Goal: Task Accomplishment & Management: Complete application form

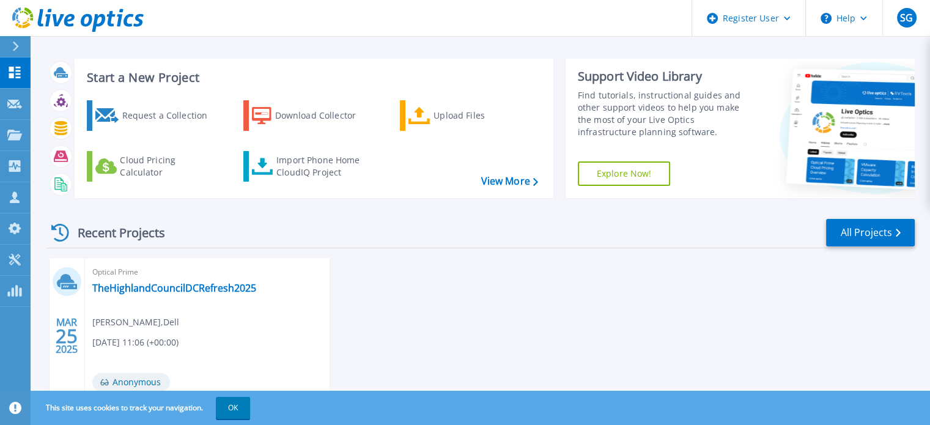
scroll to position [7, 0]
click at [233, 406] on button "OK" at bounding box center [233, 408] width 34 height 22
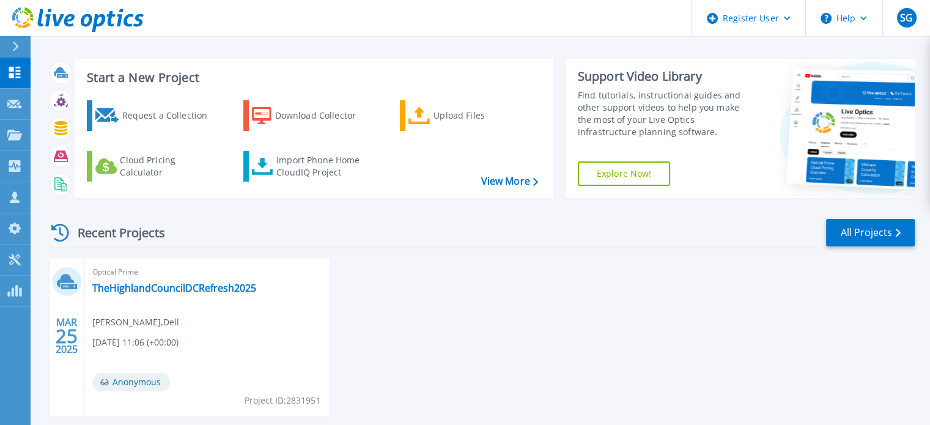
scroll to position [0, 0]
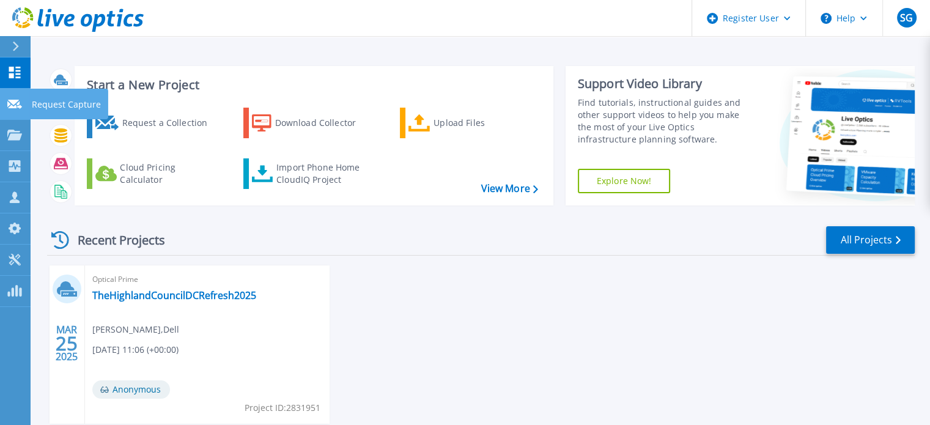
click at [7, 102] on icon at bounding box center [14, 104] width 15 height 9
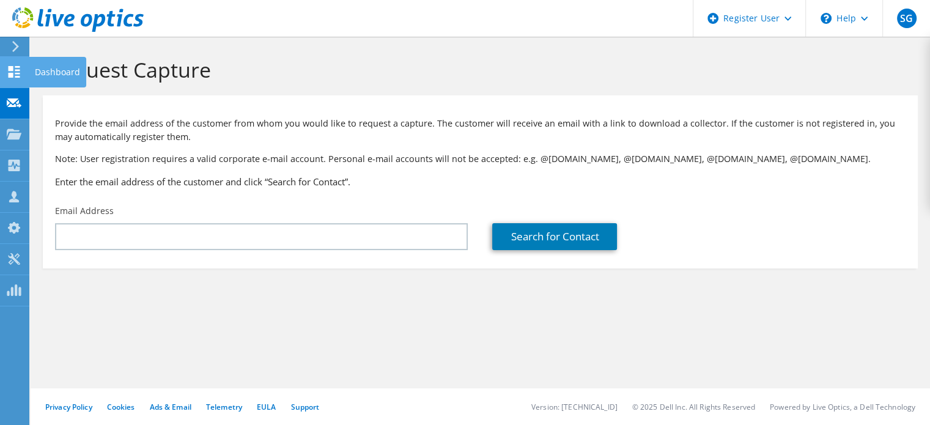
click at [70, 76] on div "Dashboard" at bounding box center [57, 72] width 57 height 31
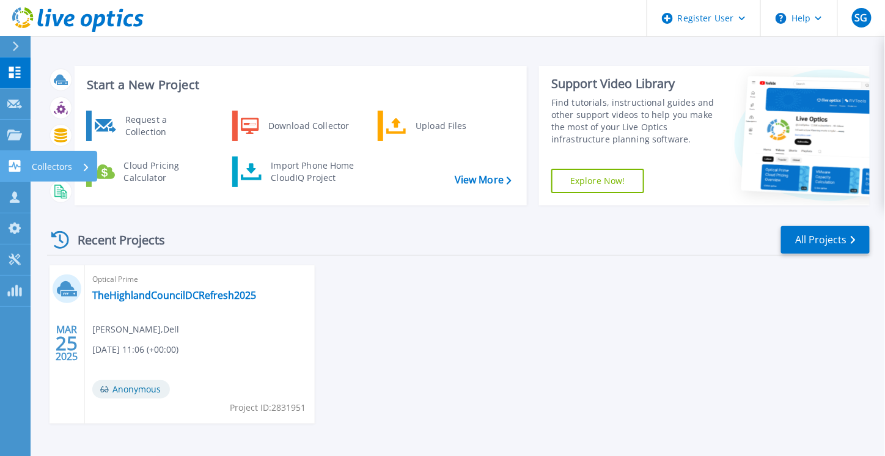
click at [57, 166] on p "Collectors" at bounding box center [52, 167] width 40 height 32
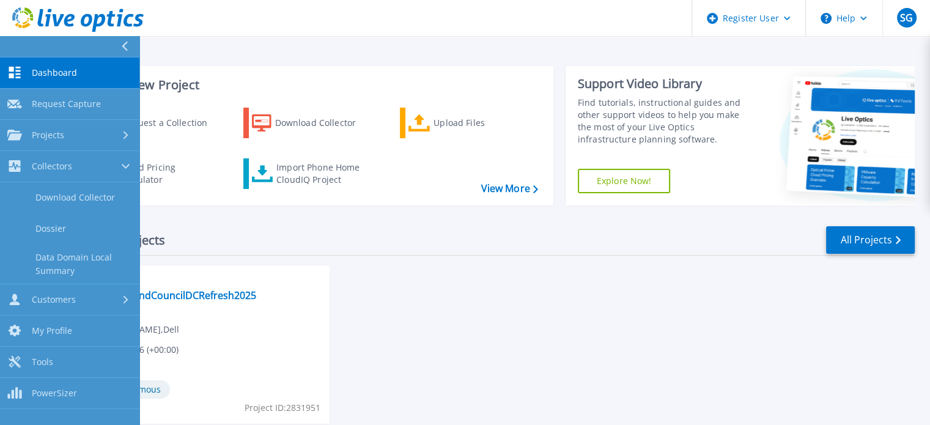
click at [502, 306] on div "MAR 25 2025 Optical Prime TheHighlandCouncilDCRefresh2025 Sudhanshu Gupta , Del…" at bounding box center [475, 356] width 877 height 183
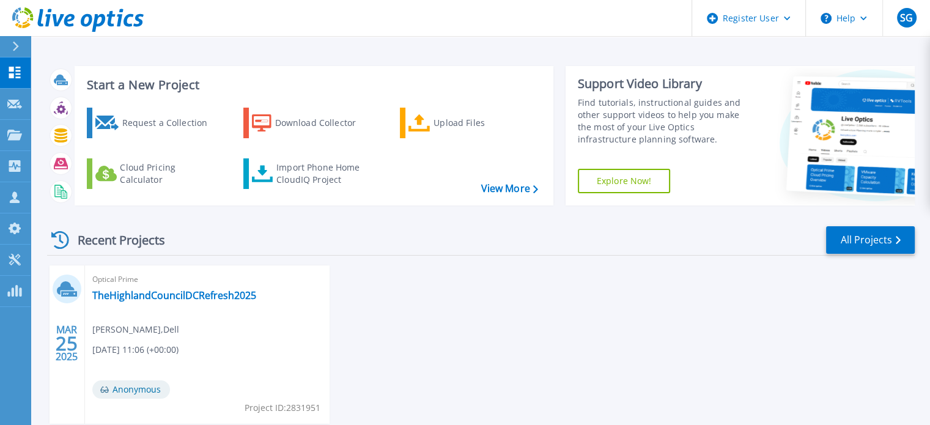
click at [618, 309] on div "MAR 25 2025 Optical Prime TheHighlandCouncilDCRefresh2025 Sudhanshu Gupta , Del…" at bounding box center [475, 356] width 877 height 183
click at [907, 18] on span "SG" at bounding box center [906, 18] width 13 height 10
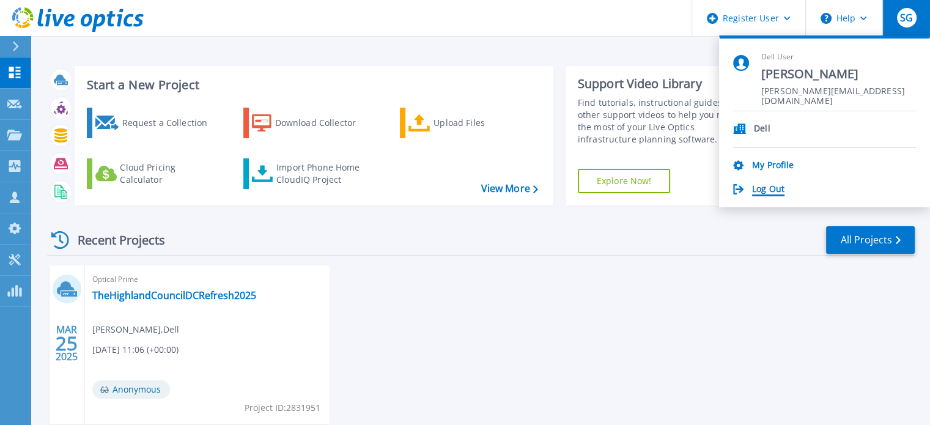
click at [770, 191] on link "Log Out" at bounding box center [768, 190] width 32 height 12
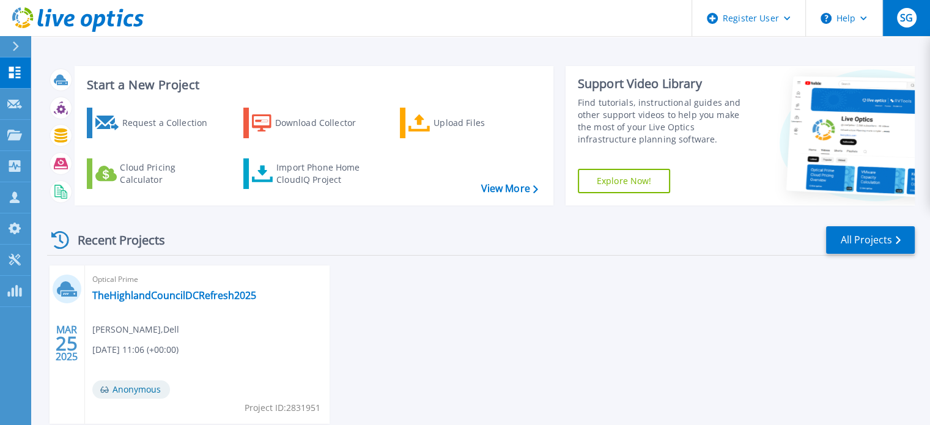
click at [902, 26] on div "SG" at bounding box center [907, 18] width 20 height 20
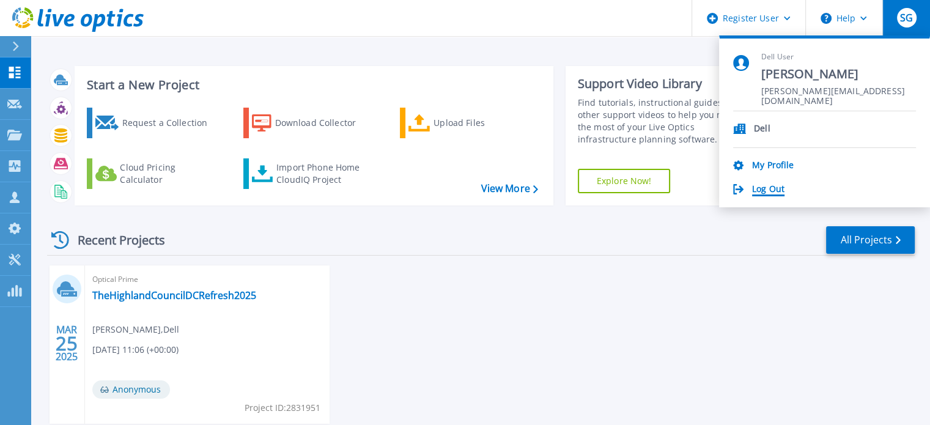
click at [766, 192] on link "Log Out" at bounding box center [768, 190] width 32 height 12
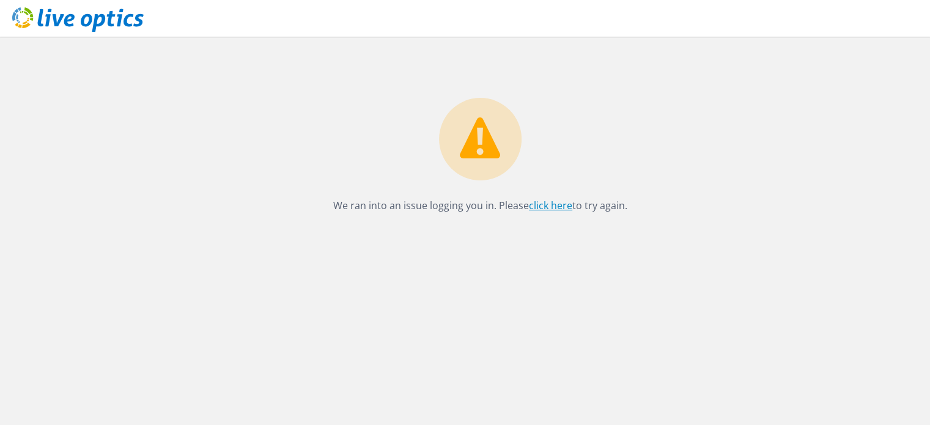
click at [561, 208] on link "click here" at bounding box center [550, 205] width 43 height 13
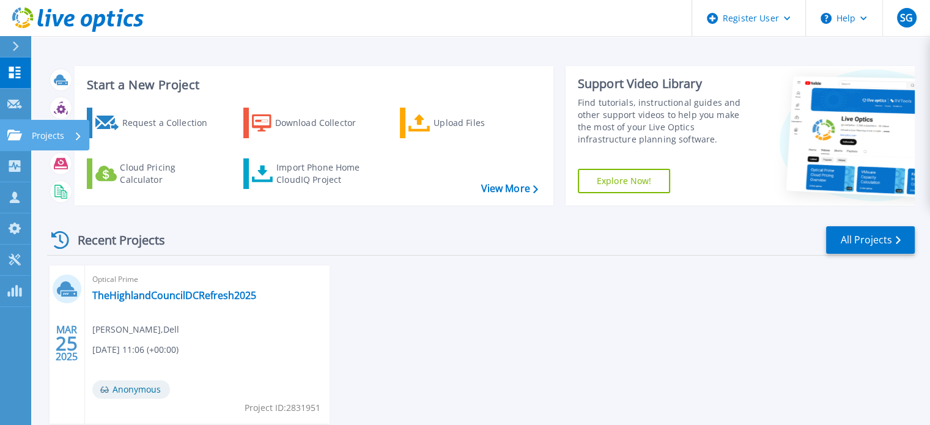
click at [16, 135] on icon at bounding box center [14, 135] width 15 height 10
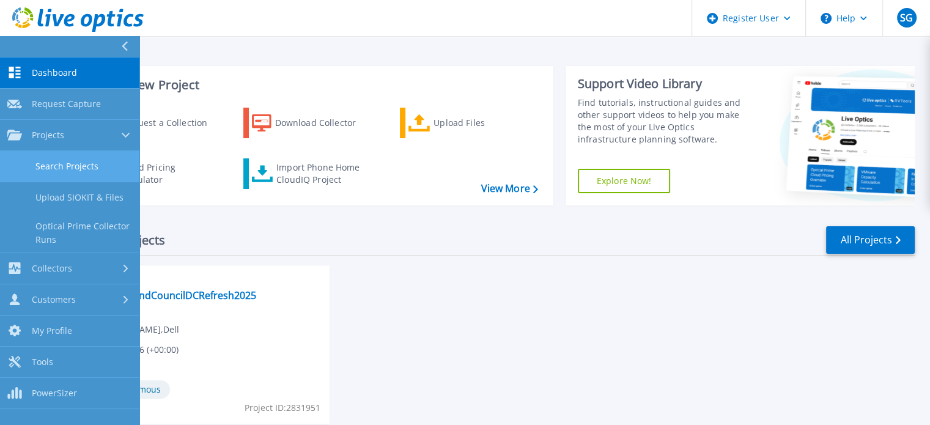
click at [81, 163] on link "Search Projects" at bounding box center [69, 166] width 139 height 31
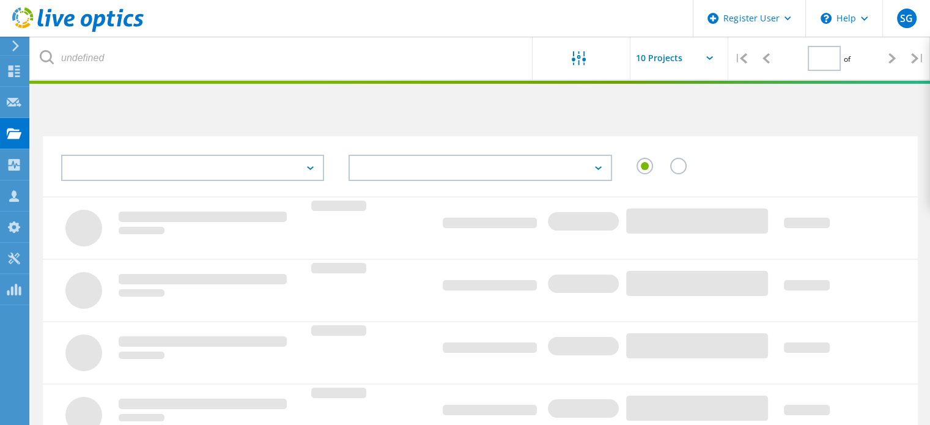
type input "1"
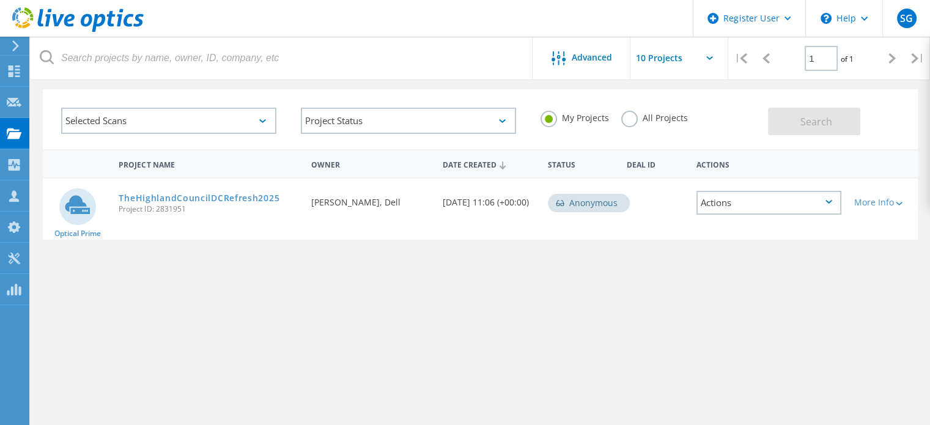
scroll to position [46, 0]
click at [20, 67] on icon at bounding box center [14, 71] width 15 height 12
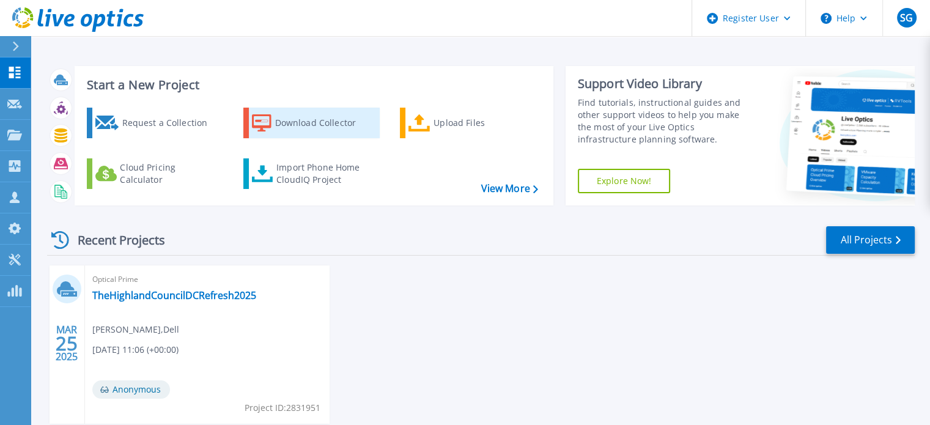
click at [295, 133] on div "Download Collector" at bounding box center [324, 123] width 98 height 24
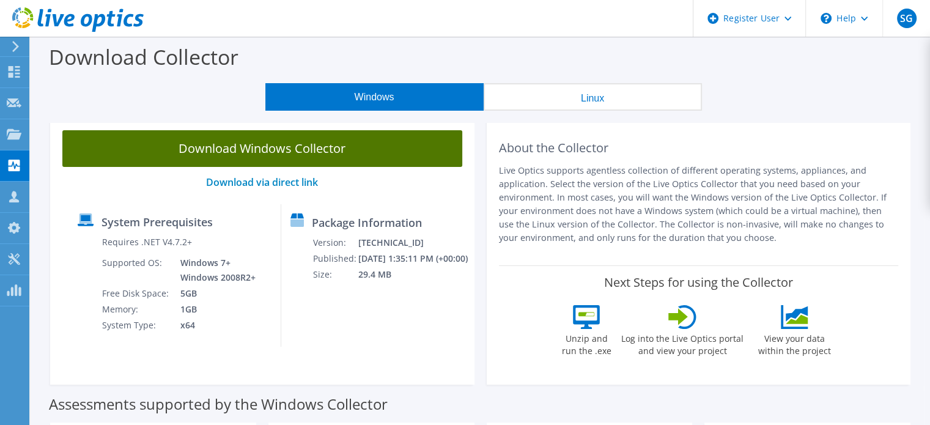
click at [298, 156] on link "Download Windows Collector" at bounding box center [262, 148] width 400 height 37
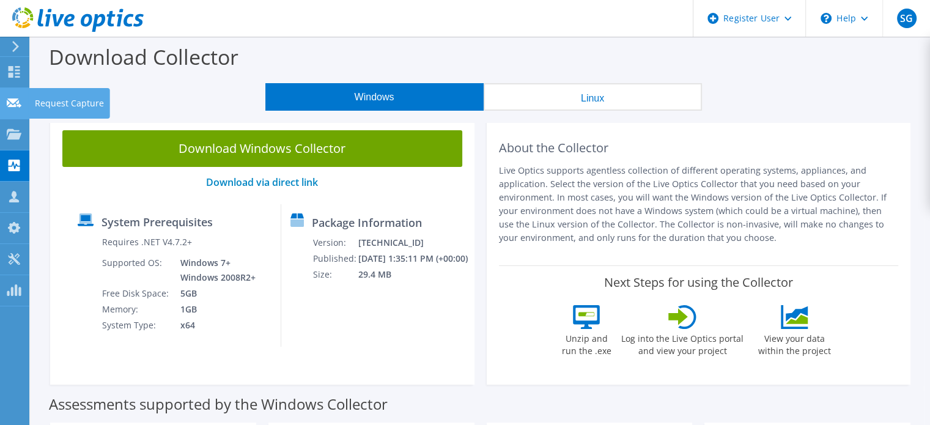
click at [12, 101] on use at bounding box center [14, 102] width 15 height 9
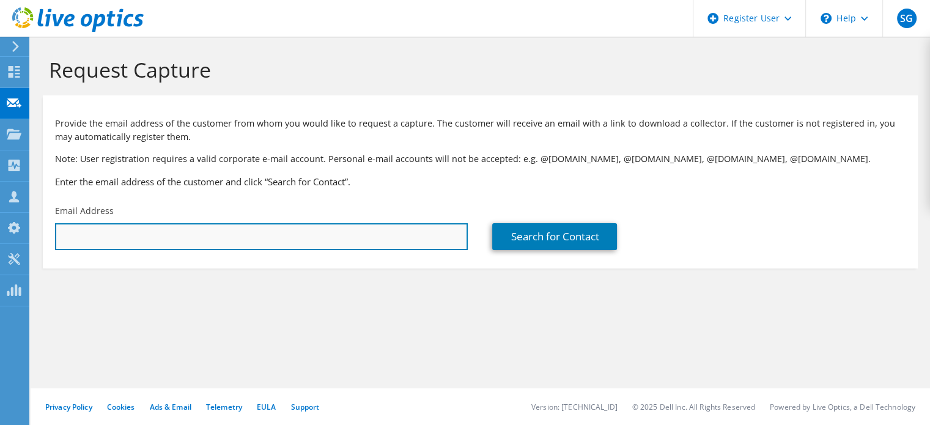
click at [236, 234] on input "text" at bounding box center [261, 236] width 413 height 27
type input "a"
type input "dkumar231@dxc.com"
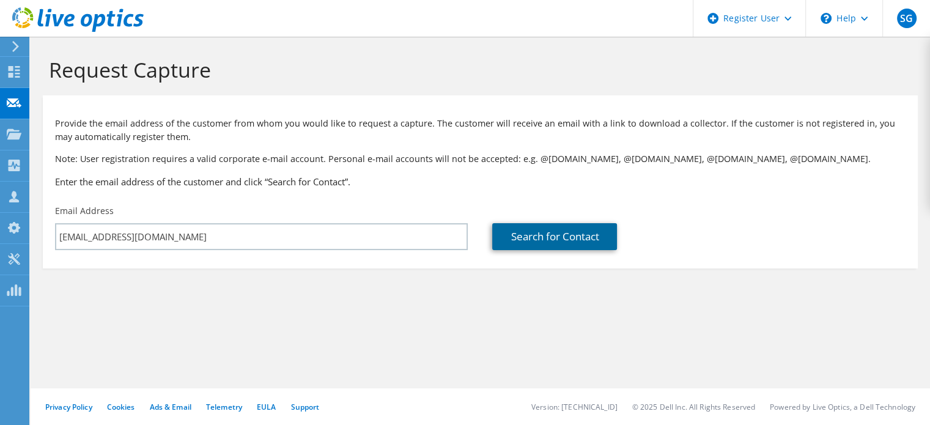
click at [565, 236] on link "Search for Contact" at bounding box center [554, 236] width 125 height 27
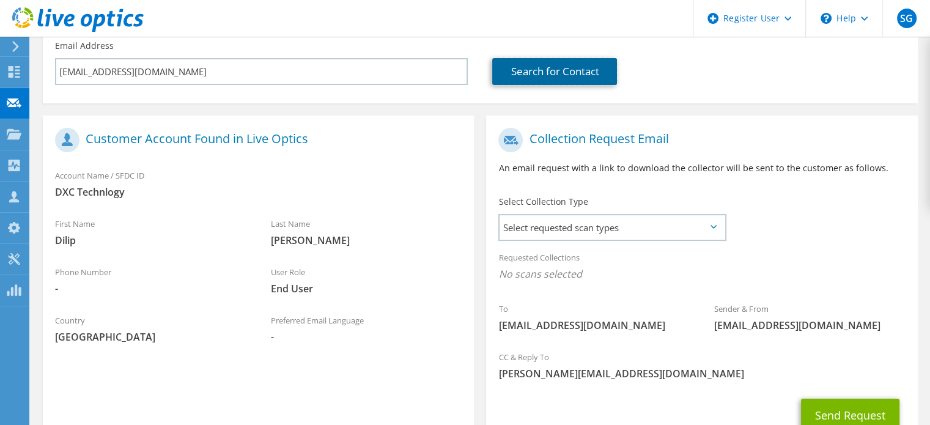
scroll to position [166, 0]
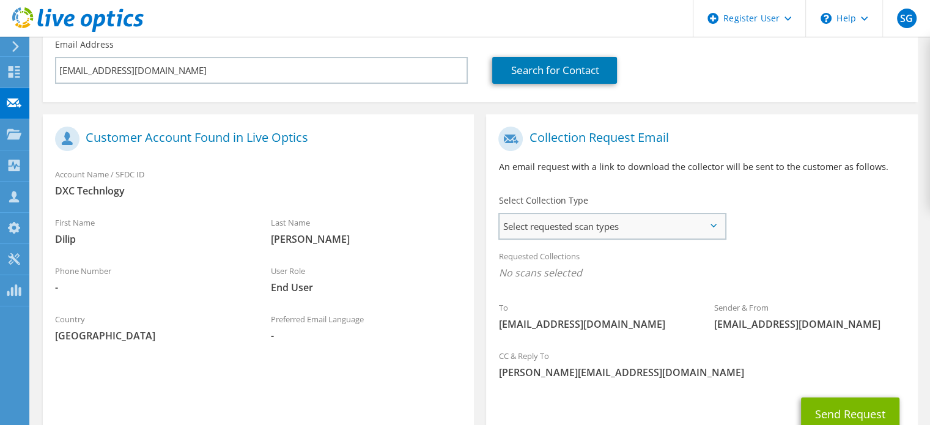
click at [715, 228] on span "Select requested scan types" at bounding box center [611, 226] width 225 height 24
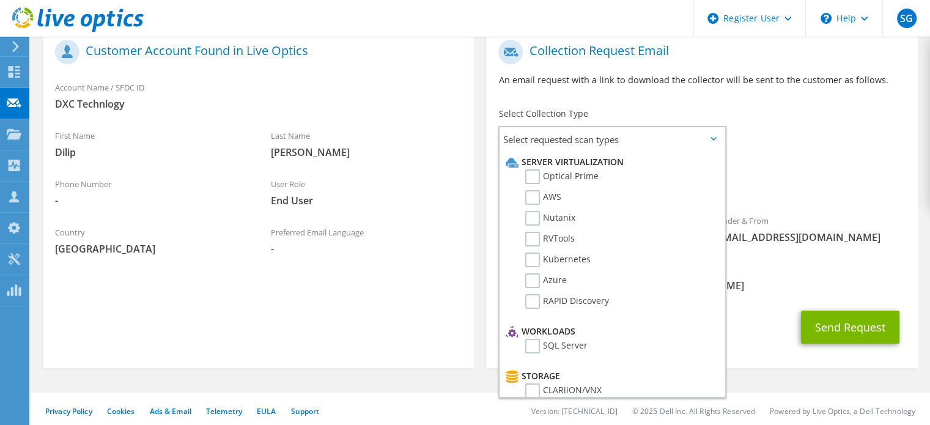
scroll to position [257, 0]
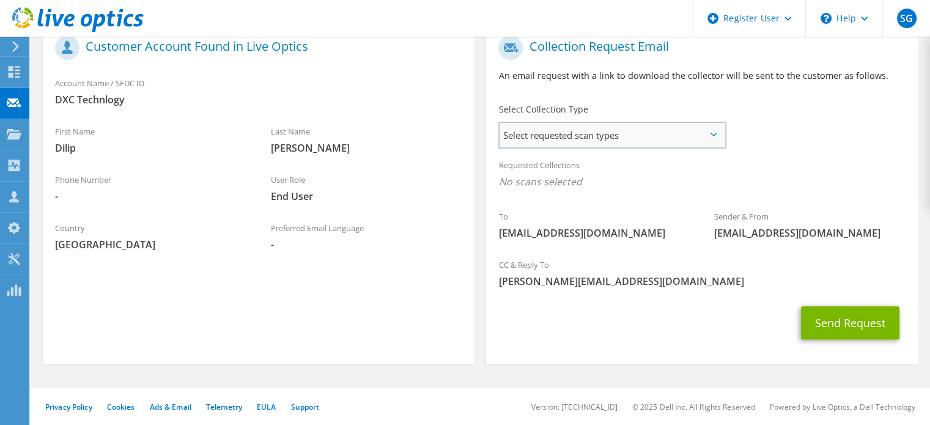
click at [720, 134] on span "Select requested scan types" at bounding box center [611, 135] width 225 height 24
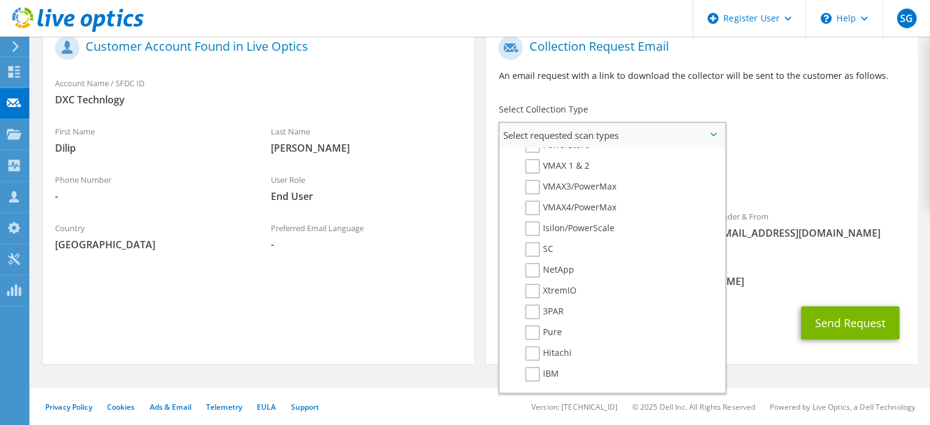
scroll to position [277, 0]
click at [532, 309] on label "3PAR" at bounding box center [544, 316] width 39 height 15
click at [0, 0] on input "3PAR" at bounding box center [0, 0] width 0 height 0
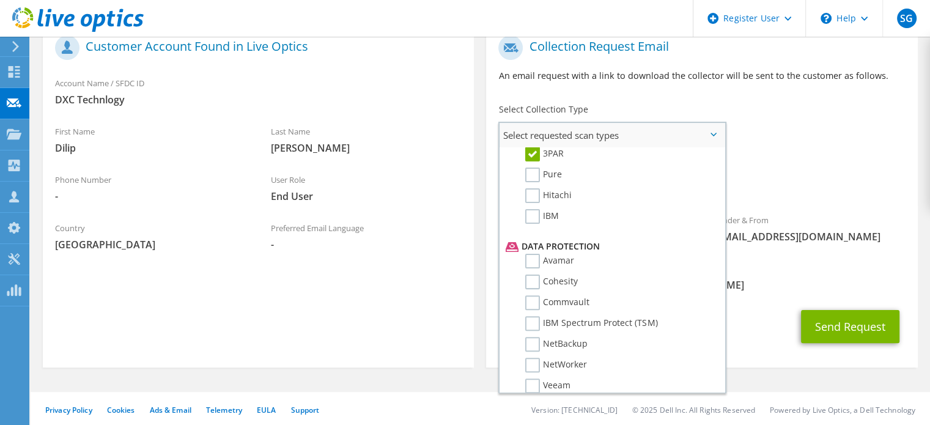
scroll to position [524, 0]
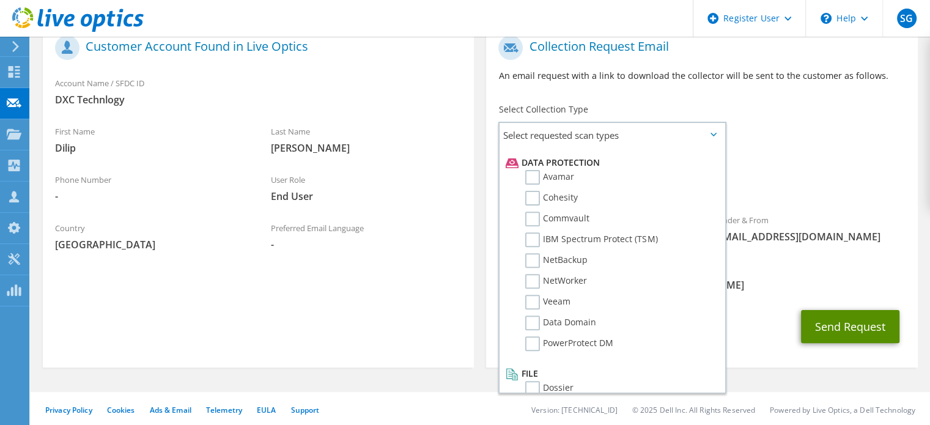
click at [839, 329] on button "Send Request" at bounding box center [850, 326] width 98 height 33
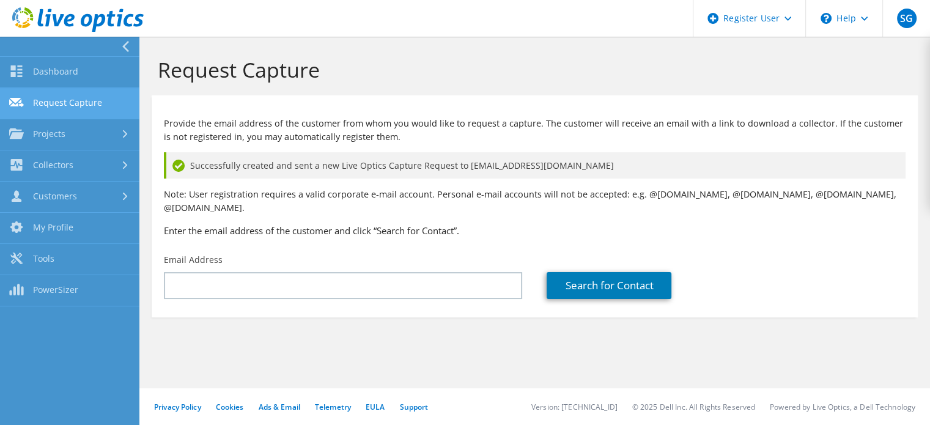
click at [98, 106] on link "Request Capture" at bounding box center [69, 103] width 139 height 31
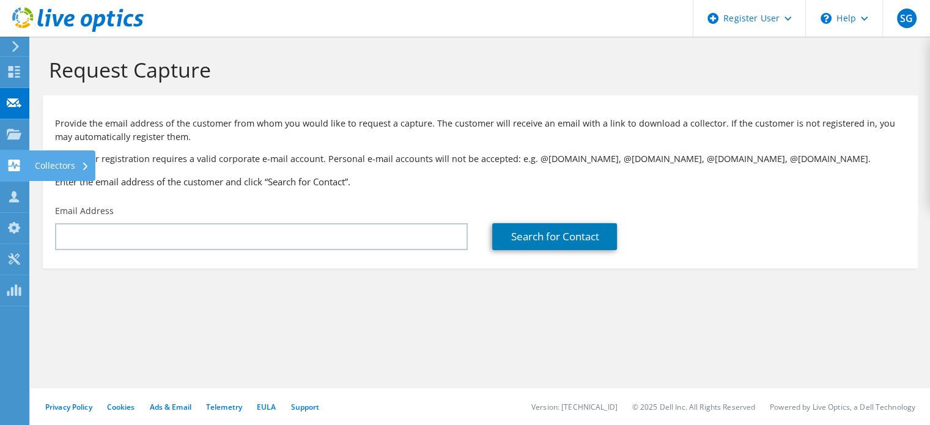
click at [15, 166] on icon at bounding box center [14, 166] width 15 height 12
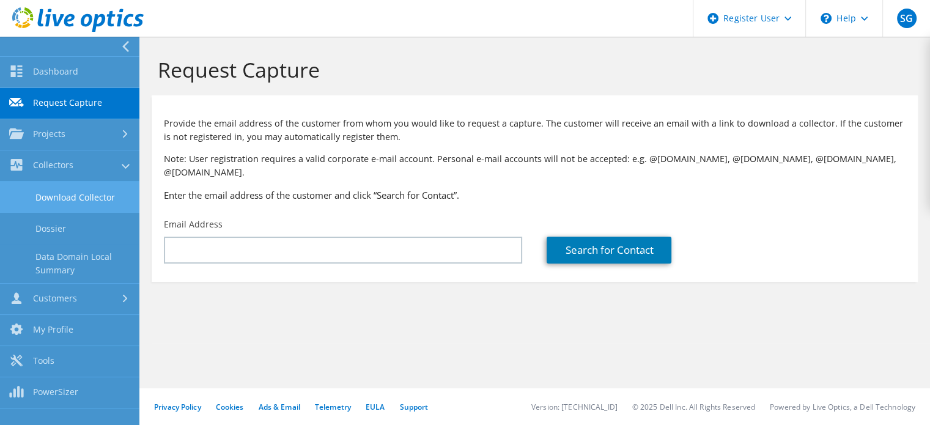
click at [90, 194] on link "Download Collector" at bounding box center [69, 197] width 139 height 31
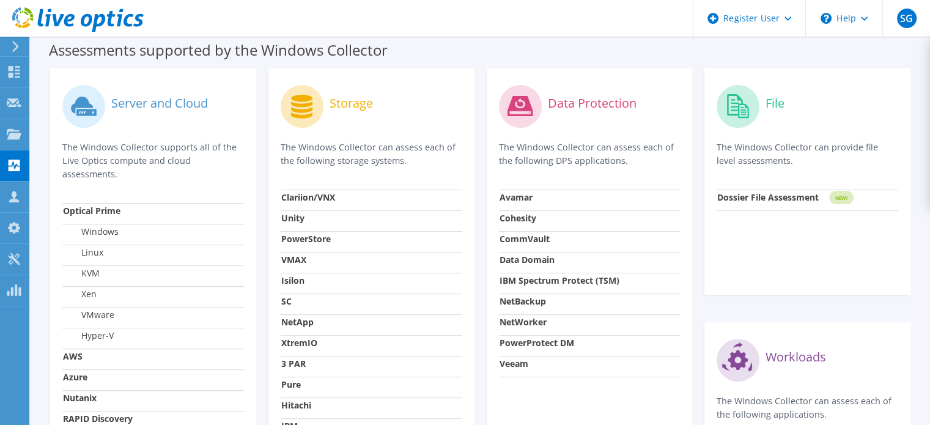
scroll to position [354, 0]
